Goal: Task Accomplishment & Management: Complete application form

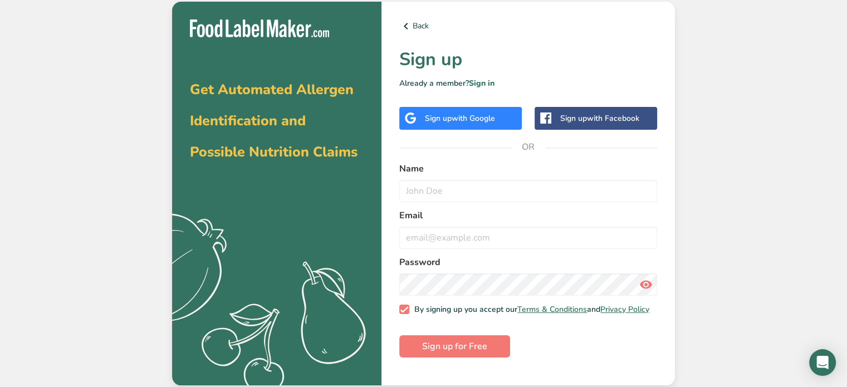
click at [448, 116] on div "Sign up with Google" at bounding box center [460, 119] width 70 height 12
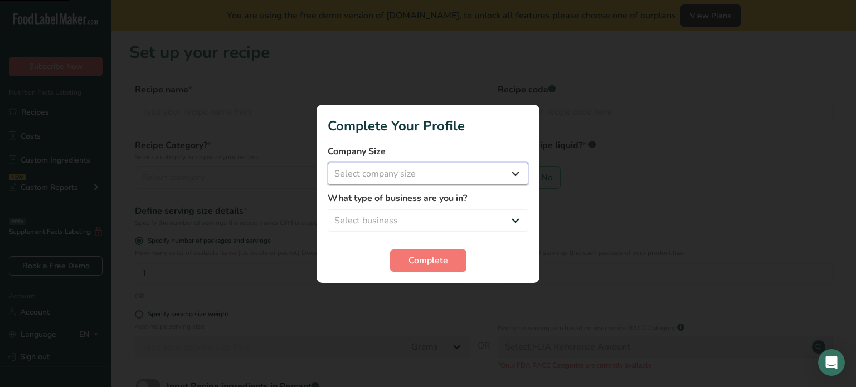
click at [428, 173] on select "Select company size Fewer than 10 Employees 10 to 50 Employees 51 to 500 Employ…" at bounding box center [428, 174] width 201 height 22
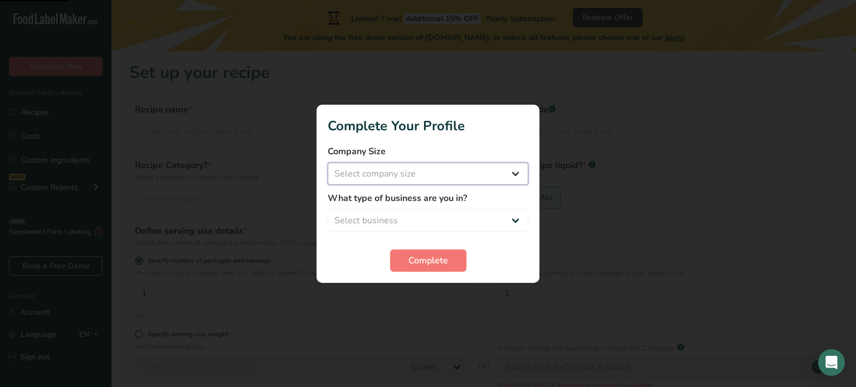
select select "1"
click at [328, 163] on select "Select company size Fewer than 10 Employees 10 to 50 Employees 51 to 500 Employ…" at bounding box center [428, 174] width 201 height 22
click at [397, 218] on select "Select business Packaged Food Manufacturer Restaurant & Cafe Bakery Meal Plans …" at bounding box center [428, 221] width 201 height 22
select select "6"
click at [328, 210] on select "Select business Packaged Food Manufacturer Restaurant & Cafe Bakery Meal Plans …" at bounding box center [428, 221] width 201 height 22
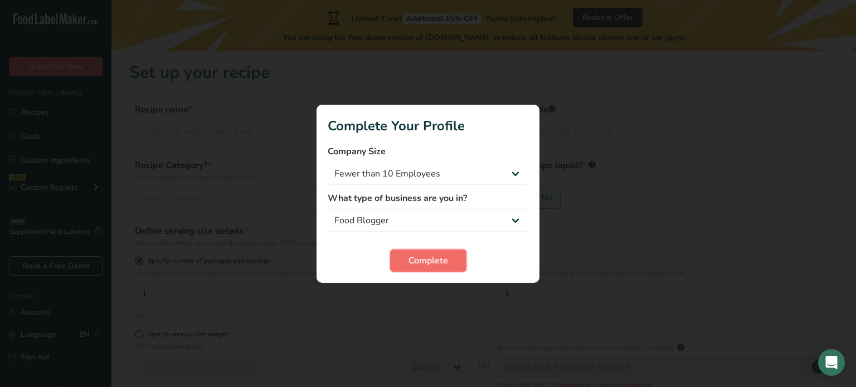
click at [428, 261] on span "Complete" at bounding box center [428, 260] width 40 height 13
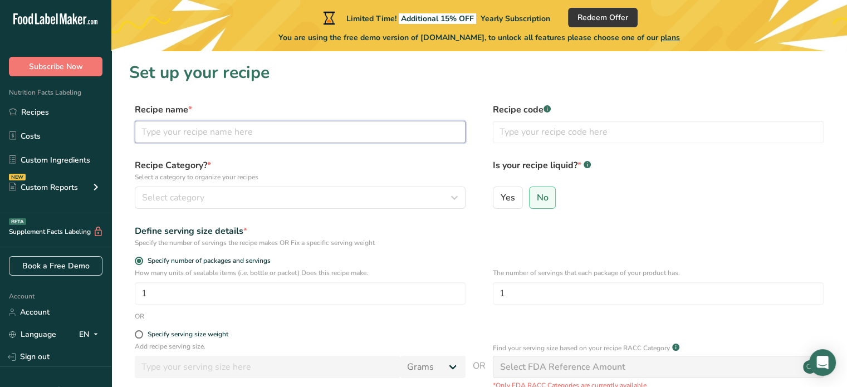
click at [230, 132] on input "text" at bounding box center [300, 132] width 331 height 22
type input "කිරි ටොෆි"
click at [272, 197] on div "Select category" at bounding box center [297, 197] width 310 height 13
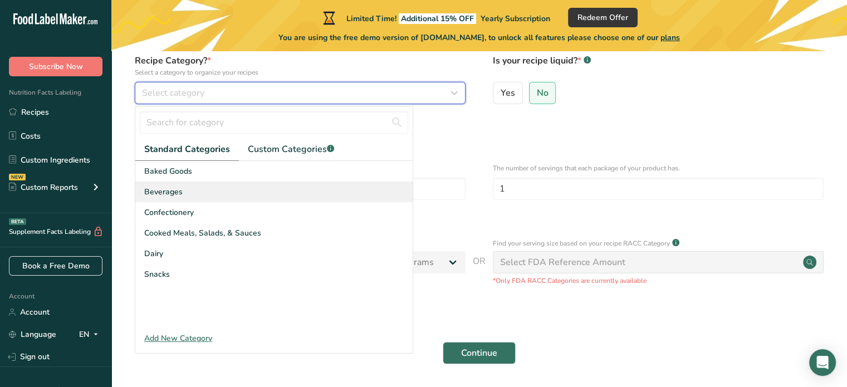
scroll to position [105, 0]
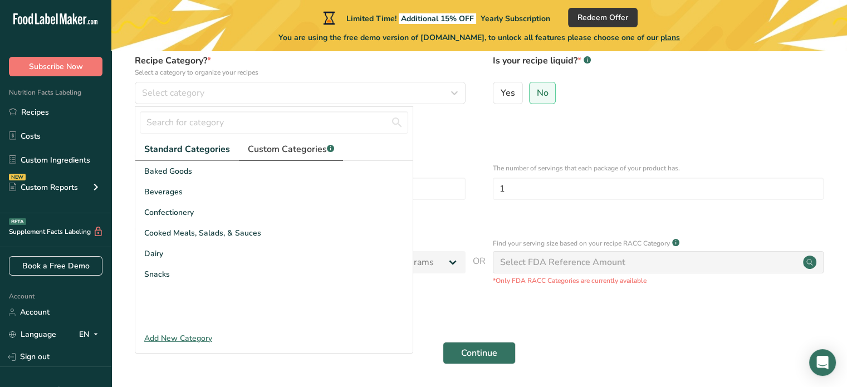
click at [288, 155] on span "Custom Categories .a-a{fill:#347362;}.b-a{fill:#fff;}" at bounding box center [291, 149] width 86 height 13
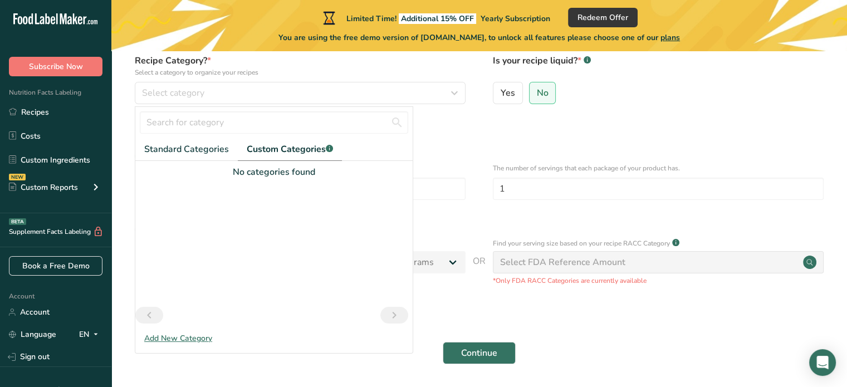
click at [275, 176] on div "No categories found" at bounding box center [273, 171] width 277 height 13
click at [259, 171] on div "No categories found" at bounding box center [273, 171] width 277 height 13
click at [185, 153] on span "Standard Categories" at bounding box center [186, 149] width 85 height 13
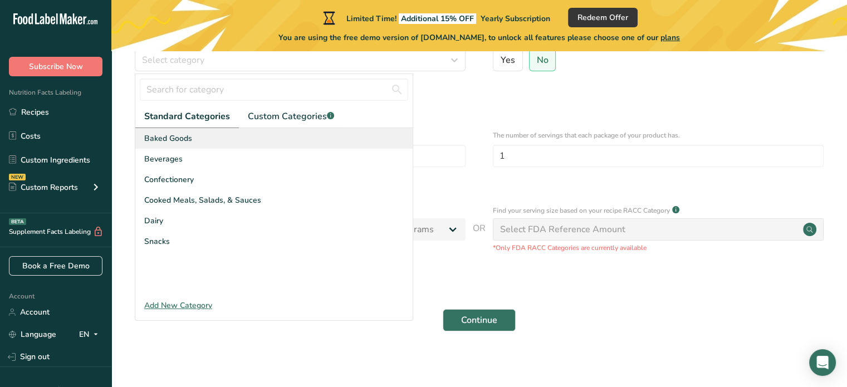
scroll to position [138, 0]
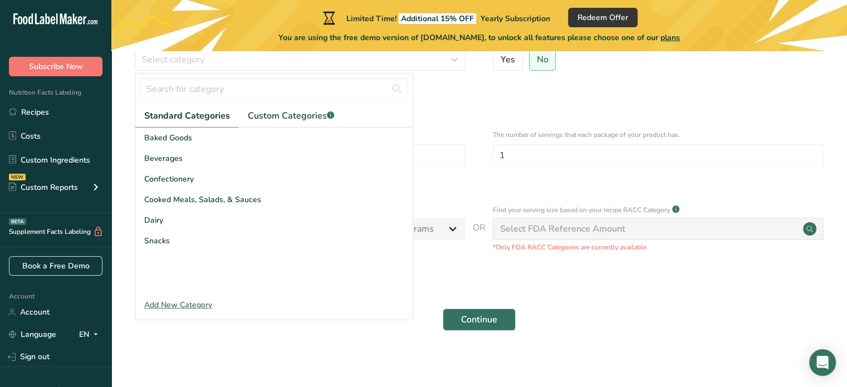
click at [186, 305] on div "Add New Category" at bounding box center [273, 305] width 277 height 12
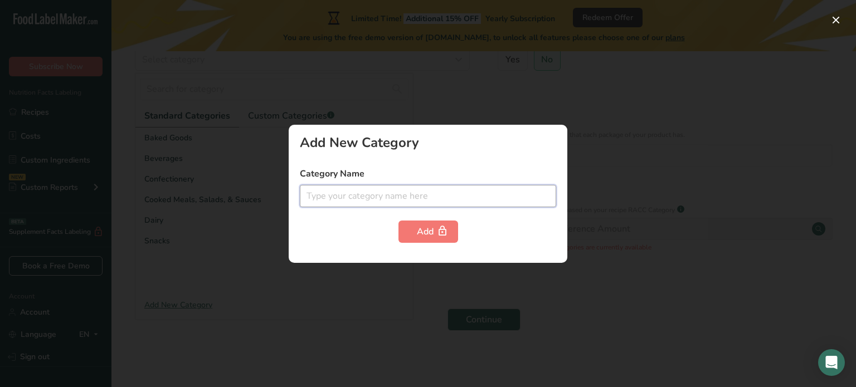
click at [398, 191] on input "text" at bounding box center [428, 196] width 256 height 22
type input "ස"
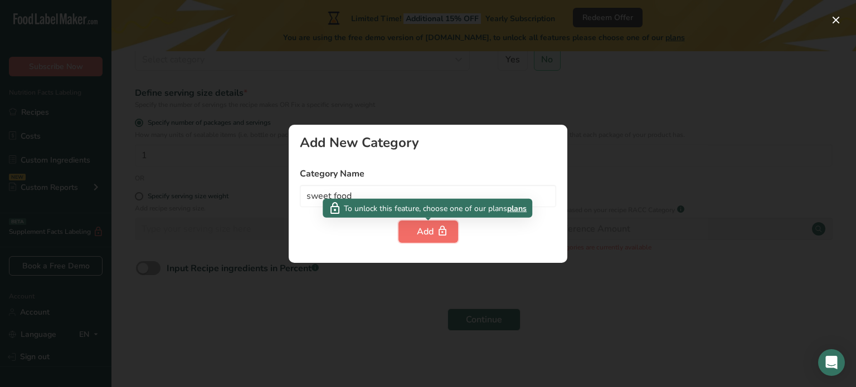
click at [447, 232] on icon "button" at bounding box center [442, 231] width 11 height 17
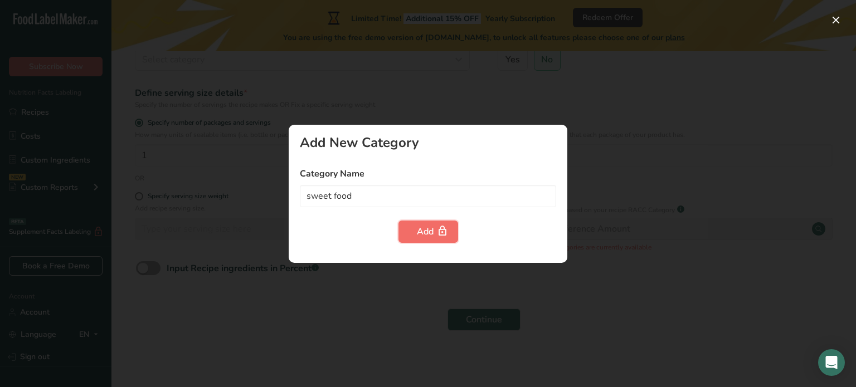
click at [432, 227] on div "Add" at bounding box center [428, 231] width 23 height 13
drag, startPoint x: 484, startPoint y: 225, endPoint x: 385, endPoint y: 206, distance: 101.0
click at [385, 206] on form "Category Name sweet food Add" at bounding box center [428, 205] width 256 height 76
click at [385, 206] on input "sweet food" at bounding box center [428, 196] width 256 height 22
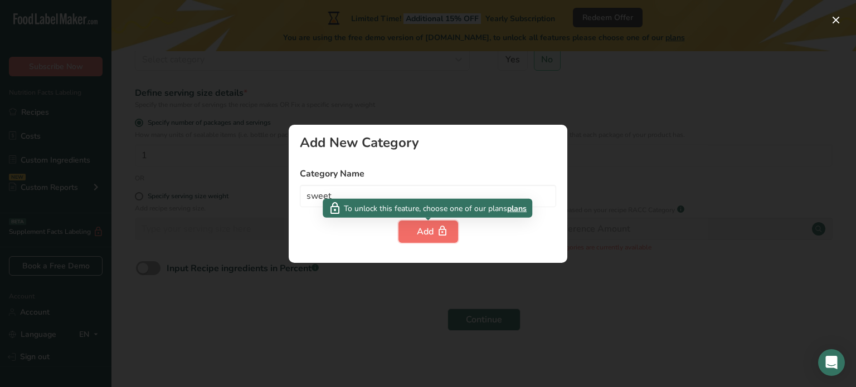
click at [421, 231] on div "Add" at bounding box center [428, 231] width 23 height 13
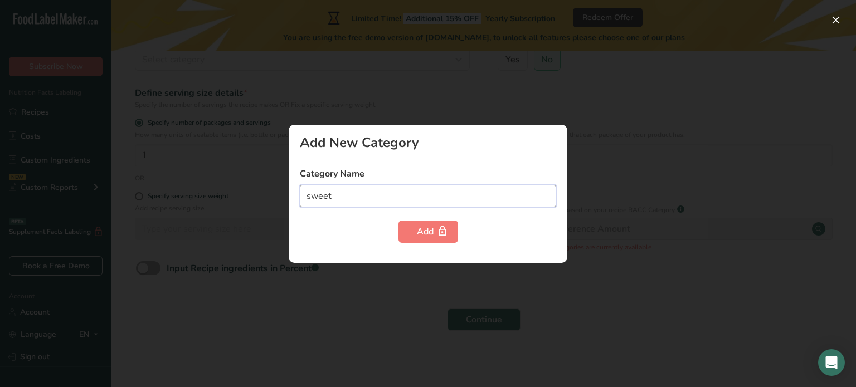
click at [327, 192] on input "sweet" at bounding box center [428, 196] width 256 height 22
click at [332, 193] on input "sweet" at bounding box center [428, 196] width 256 height 22
type input "s"
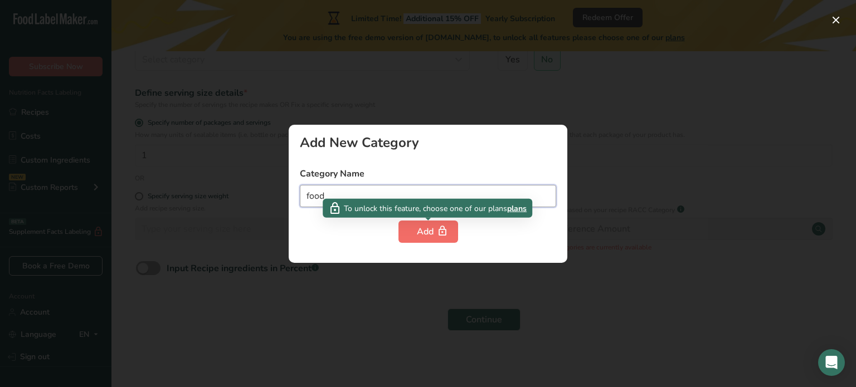
type input "food"
click at [427, 235] on div "Add" at bounding box center [428, 231] width 23 height 13
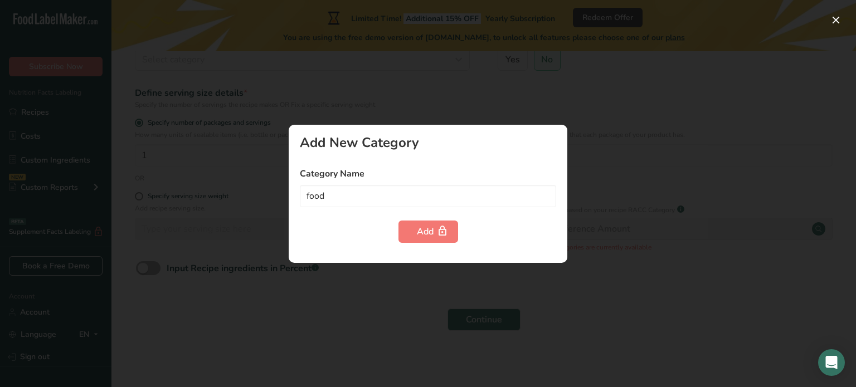
click at [561, 110] on div at bounding box center [428, 193] width 856 height 387
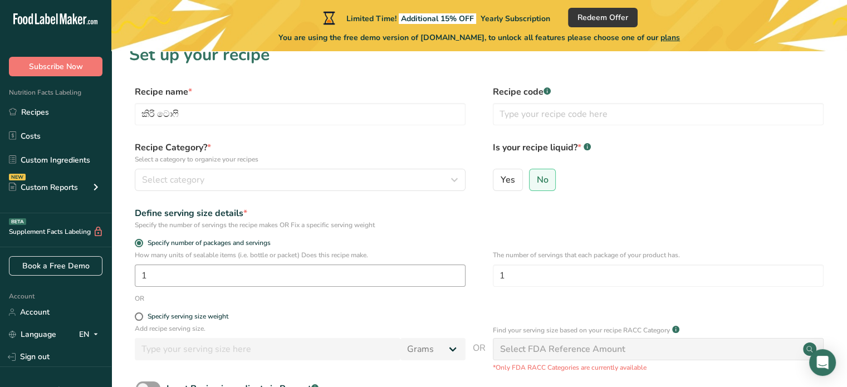
scroll to position [17, 0]
click at [199, 185] on span "Select category" at bounding box center [173, 180] width 62 height 13
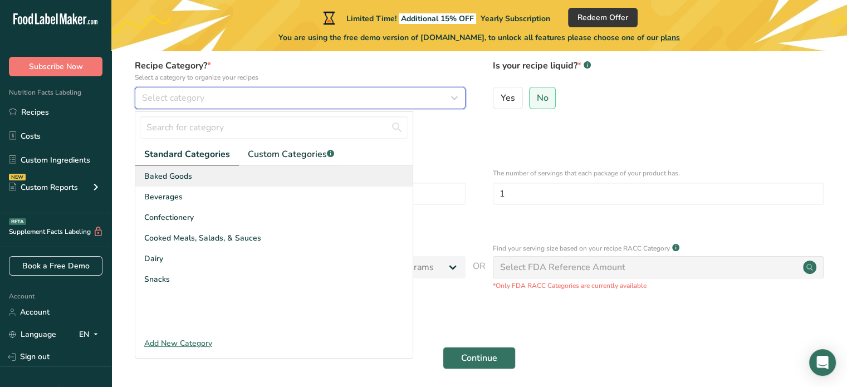
scroll to position [103, 0]
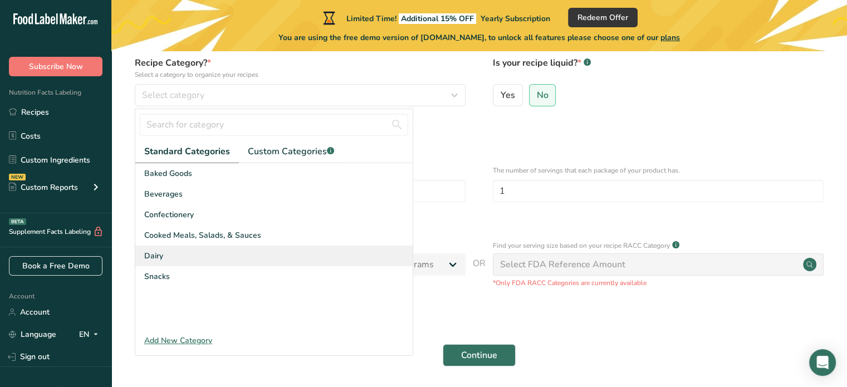
click at [192, 259] on div "Dairy" at bounding box center [273, 256] width 277 height 21
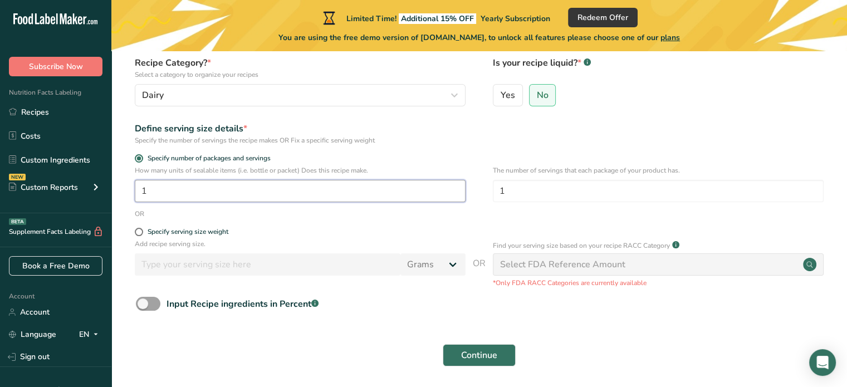
click at [189, 189] on input "1" at bounding box center [300, 191] width 331 height 22
click at [138, 229] on span at bounding box center [139, 232] width 8 height 8
click at [138, 229] on input "Specify serving size weight" at bounding box center [138, 231] width 7 height 7
radio input "true"
radio input "false"
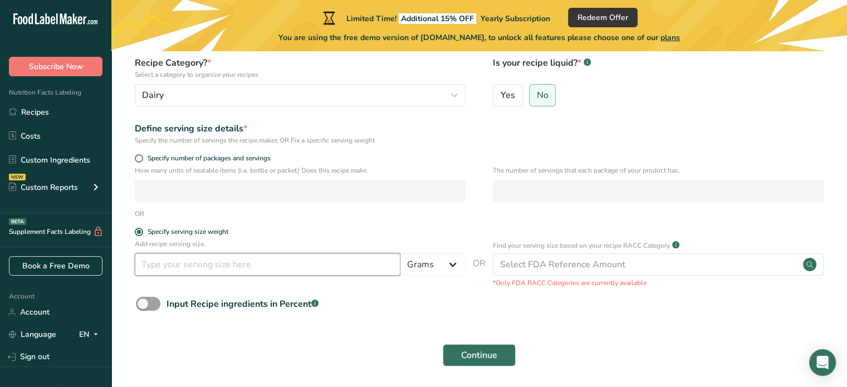
click at [154, 262] on input "number" at bounding box center [268, 265] width 266 height 22
click at [139, 158] on span at bounding box center [139, 158] width 8 height 8
click at [139, 158] on input "Specify number of packages and servings" at bounding box center [138, 158] width 7 height 7
radio input "true"
radio input "false"
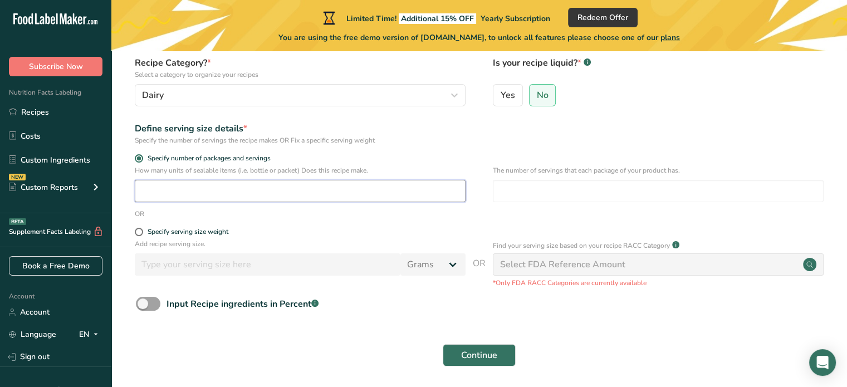
click at [145, 197] on input "number" at bounding box center [300, 191] width 331 height 22
type input "2"
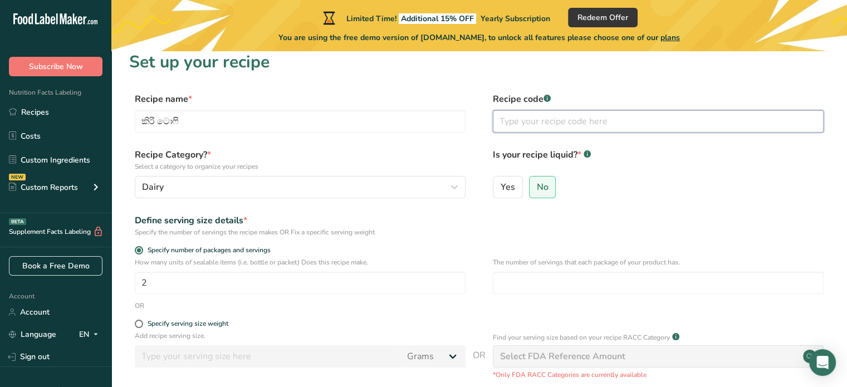
click at [522, 121] on input "text" at bounding box center [658, 121] width 331 height 22
type input "1763"
click at [505, 182] on span "Yes" at bounding box center [508, 187] width 14 height 11
click at [501, 183] on input "Yes" at bounding box center [497, 186] width 7 height 7
radio input "true"
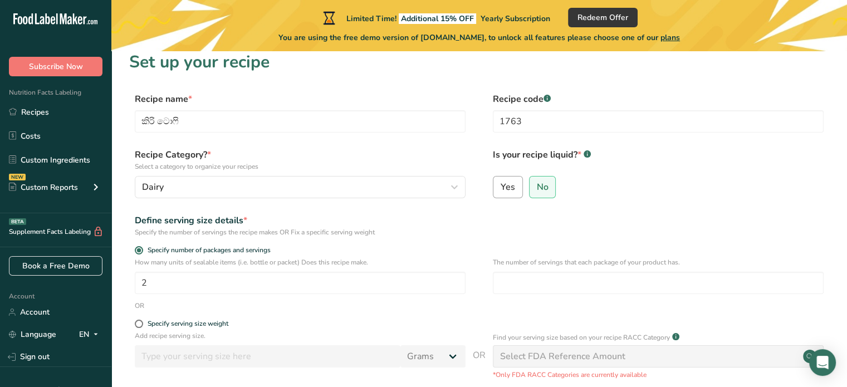
radio input "false"
select select "22"
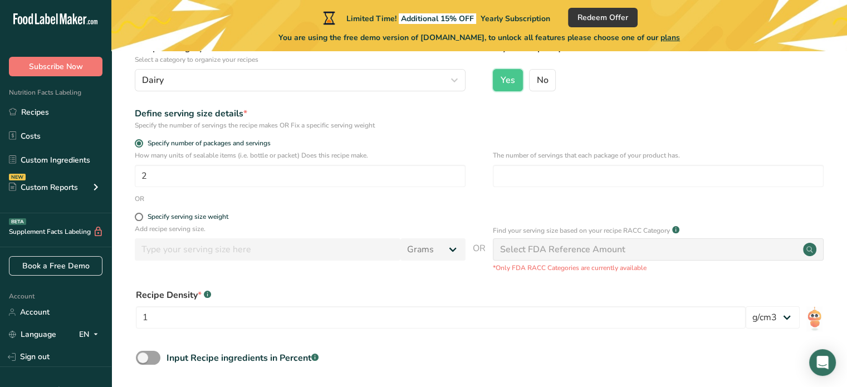
scroll to position [120, 0]
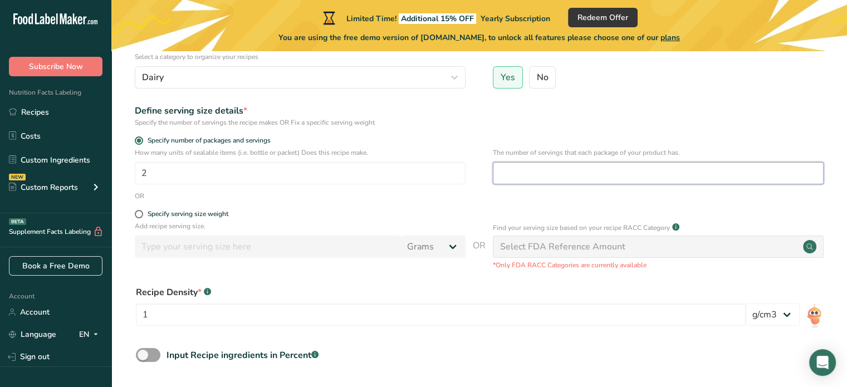
click at [531, 169] on input "number" at bounding box center [658, 173] width 331 height 22
click at [543, 252] on div "Select FDA Reference Amount" at bounding box center [562, 246] width 125 height 13
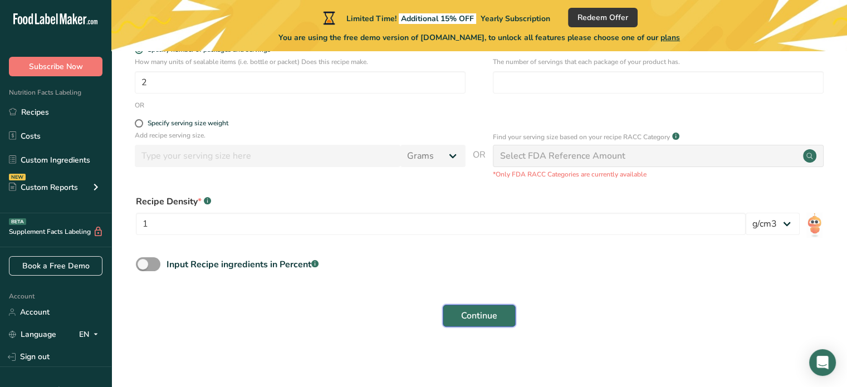
click at [484, 316] on span "Continue" at bounding box center [479, 315] width 36 height 13
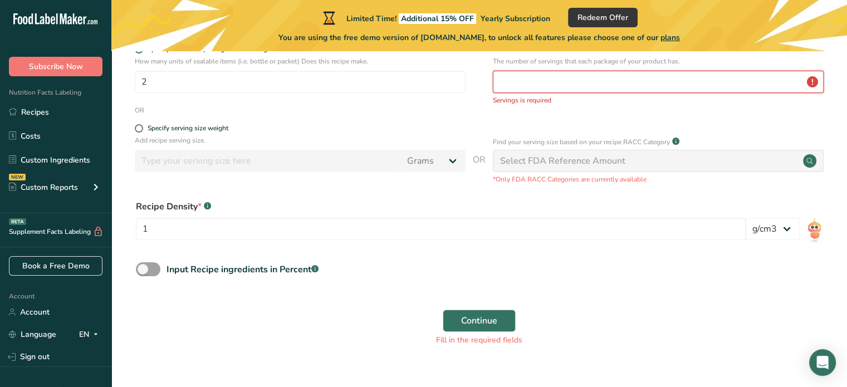
click at [511, 86] on input "number" at bounding box center [658, 82] width 331 height 22
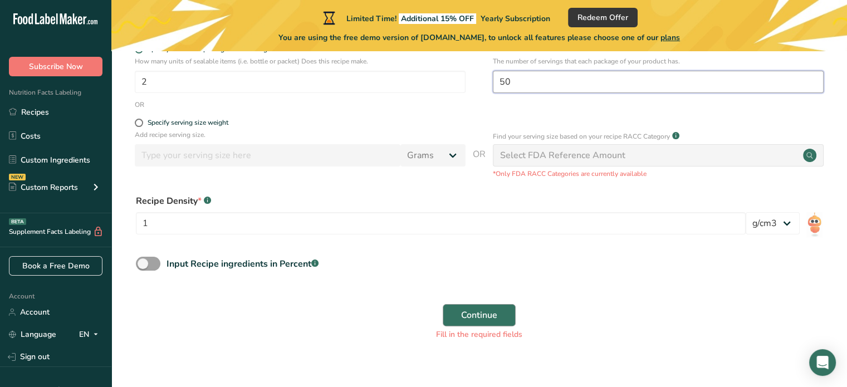
type input "50"
click at [477, 311] on span "Continue" at bounding box center [479, 315] width 36 height 13
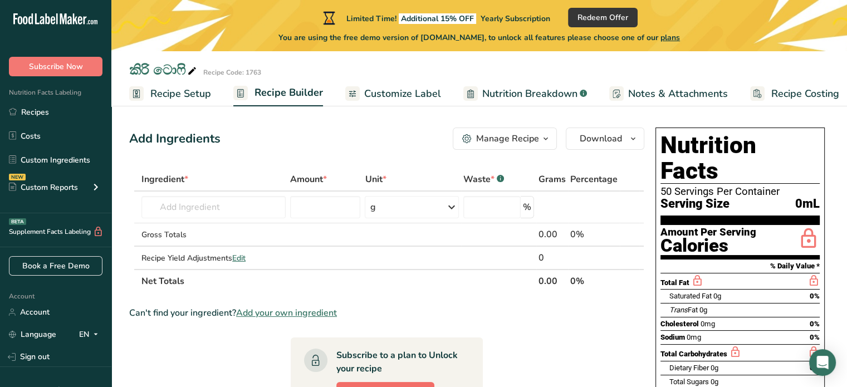
scroll to position [2, 0]
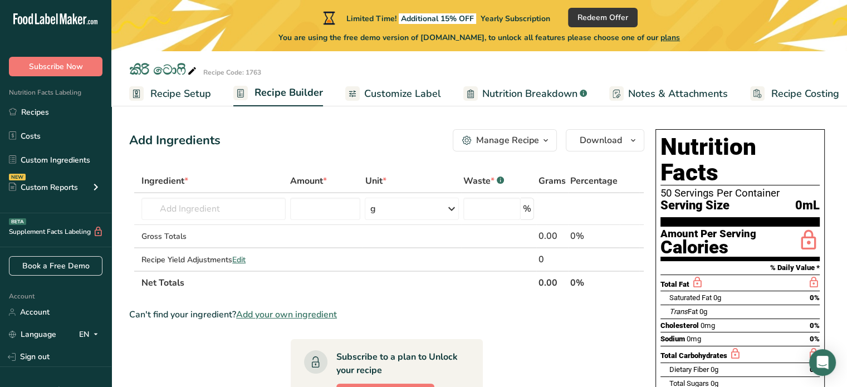
click at [189, 73] on icon at bounding box center [192, 72] width 10 height 16
click at [188, 71] on input "කිරි ටොෆි" at bounding box center [448, 70] width 638 height 20
click at [820, 67] on div "කිරි ටොෆි Recipe Code: 1763" at bounding box center [479, 70] width 736 height 20
click at [49, 116] on link "Recipes" at bounding box center [55, 111] width 111 height 21
